Goal: Navigation & Orientation: Find specific page/section

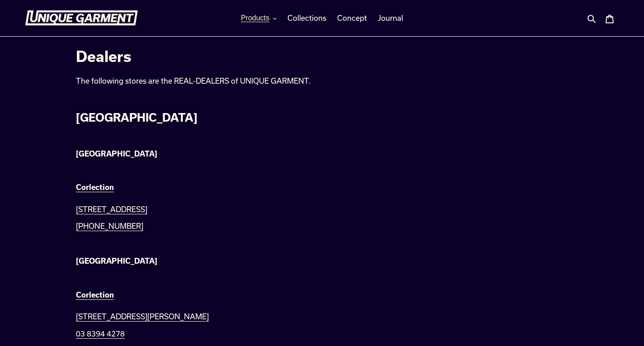
click at [261, 18] on span "Products" at bounding box center [255, 18] width 28 height 8
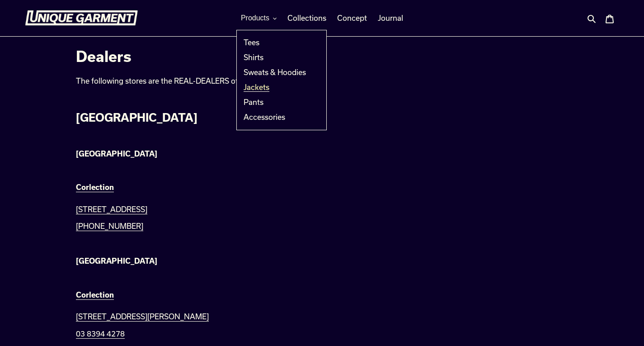
click at [260, 85] on span "Jackets" at bounding box center [257, 87] width 26 height 9
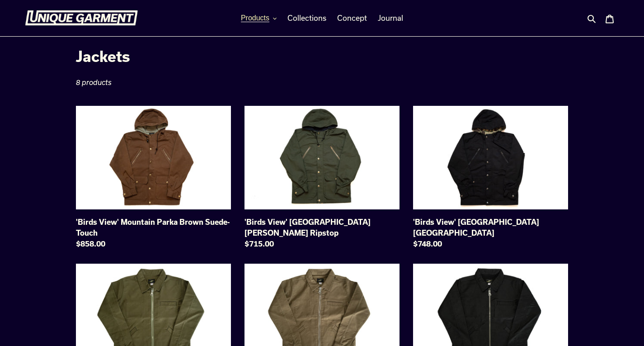
click at [273, 17] on icon "button" at bounding box center [275, 19] width 4 height 4
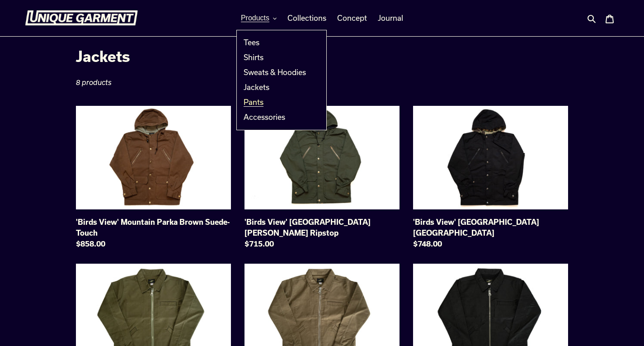
click at [258, 103] on span "Pants" at bounding box center [254, 102] width 20 height 9
click at [256, 71] on span "Sweats & Hoodies" at bounding box center [275, 72] width 62 height 9
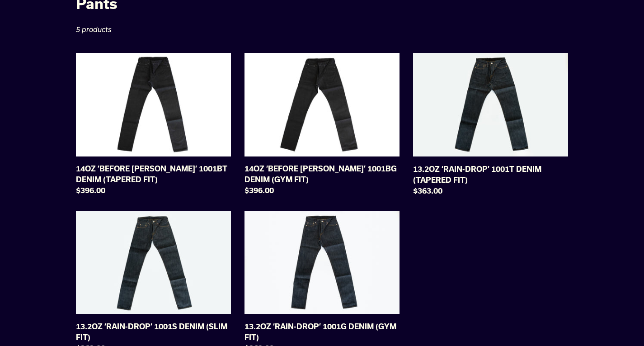
scroll to position [48, 0]
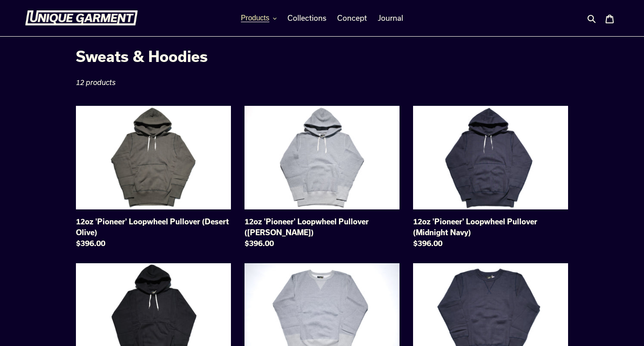
click at [263, 18] on span "Products" at bounding box center [255, 18] width 28 height 8
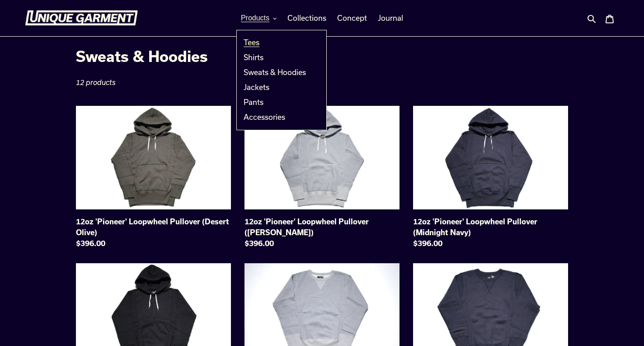
click at [252, 43] on span "Tees" at bounding box center [252, 42] width 16 height 9
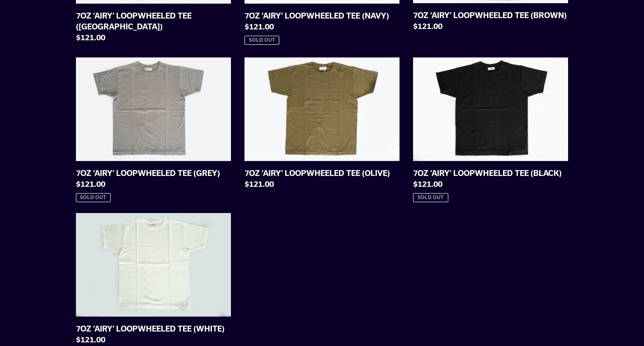
scroll to position [646, 0]
